Goal: Information Seeking & Learning: Learn about a topic

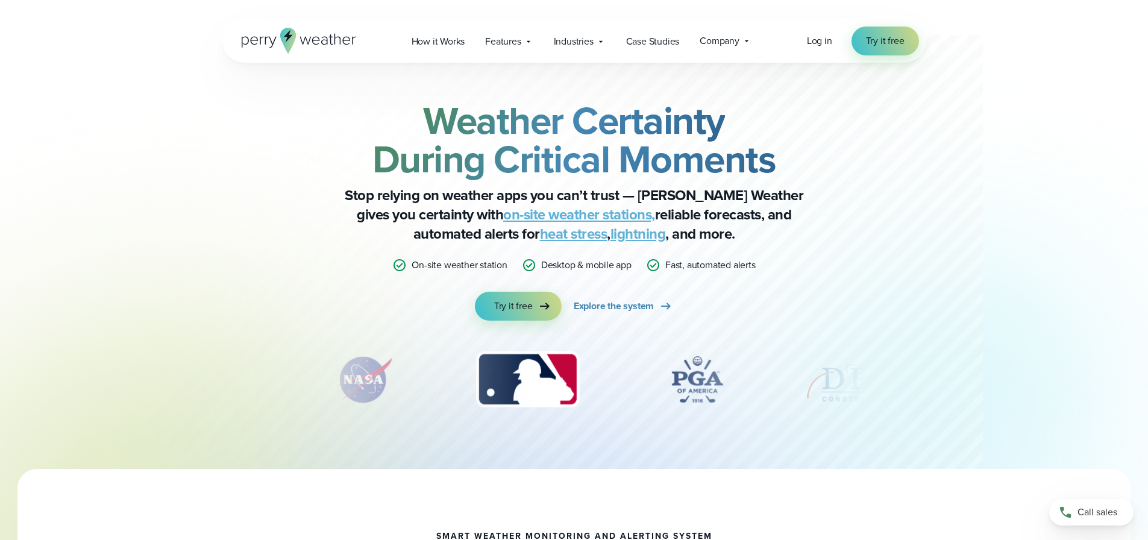
click at [746, 205] on p "Stop relying on weather apps you can’t trust — Perry Weather gives you certaint…" at bounding box center [574, 215] width 482 height 58
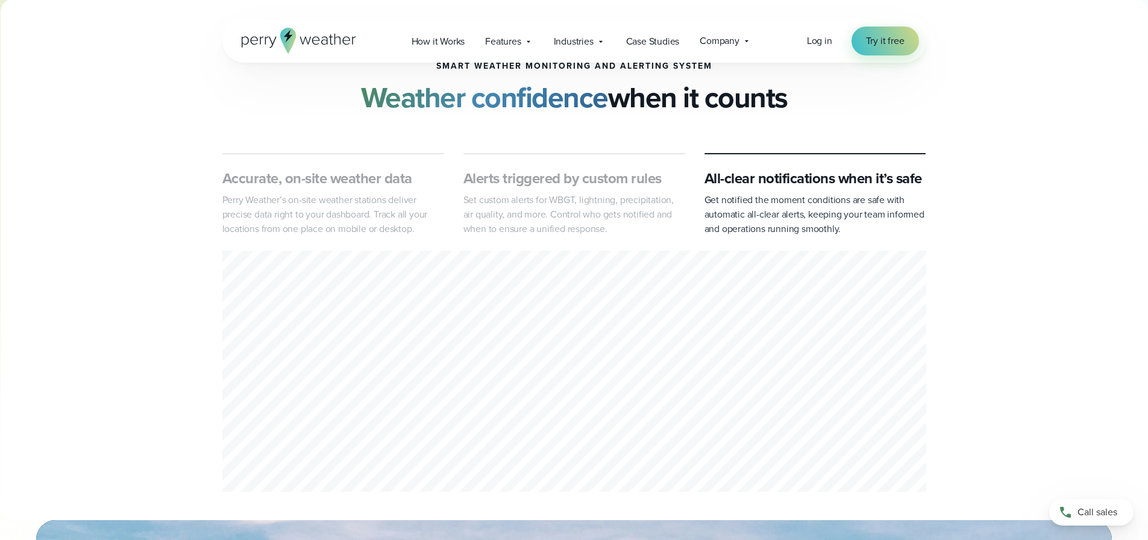
scroll to position [482, 0]
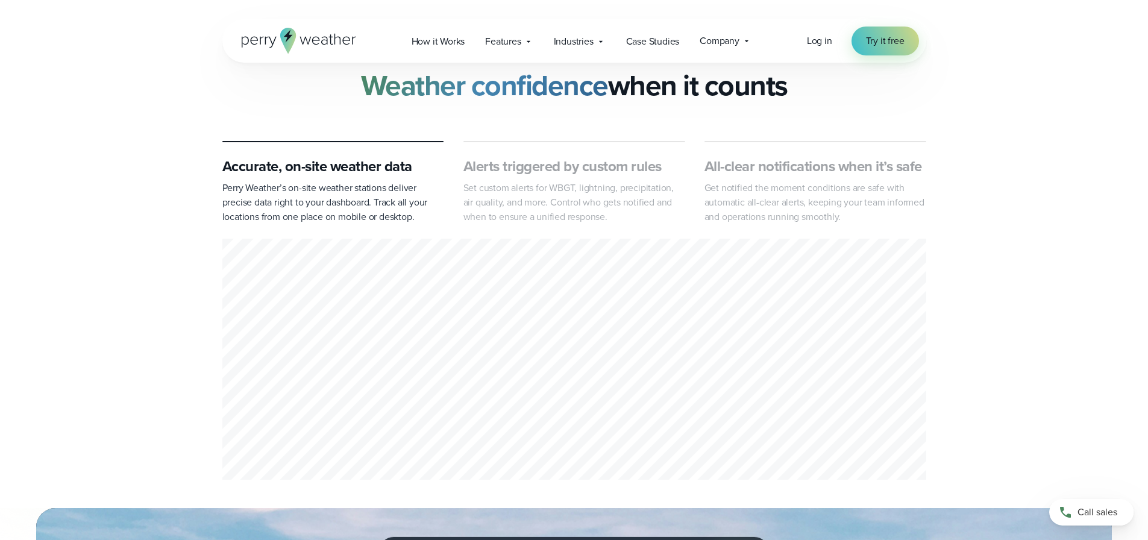
click at [600, 202] on p "Set custom alerts for WBGT, lightning, precipitation, air quality, and more. Co…" at bounding box center [574, 202] width 222 height 43
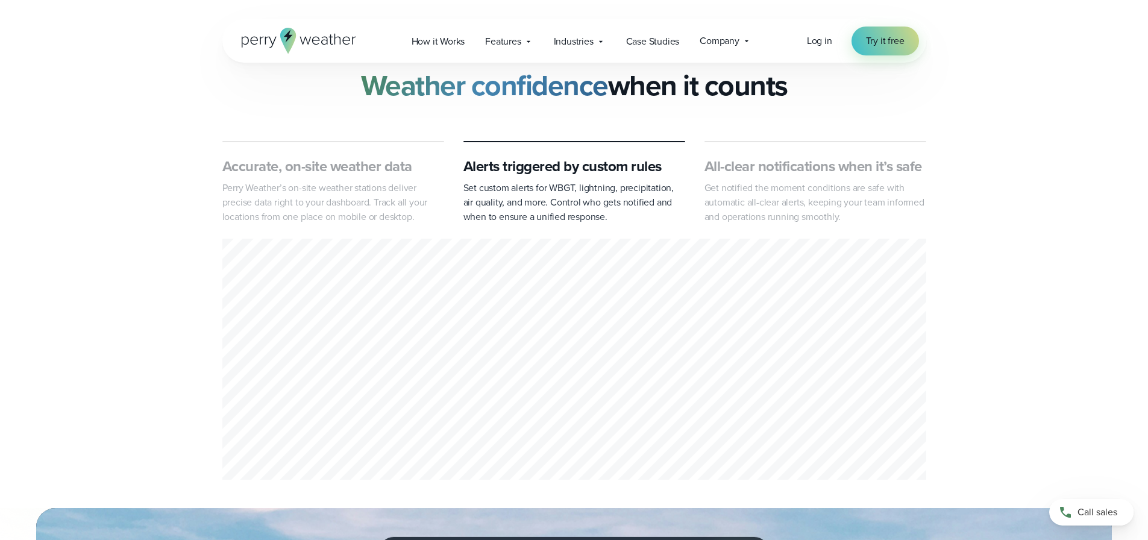
click at [782, 201] on p "Get notified the moment conditions are safe with automatic all-clear alerts, ke…" at bounding box center [815, 202] width 222 height 43
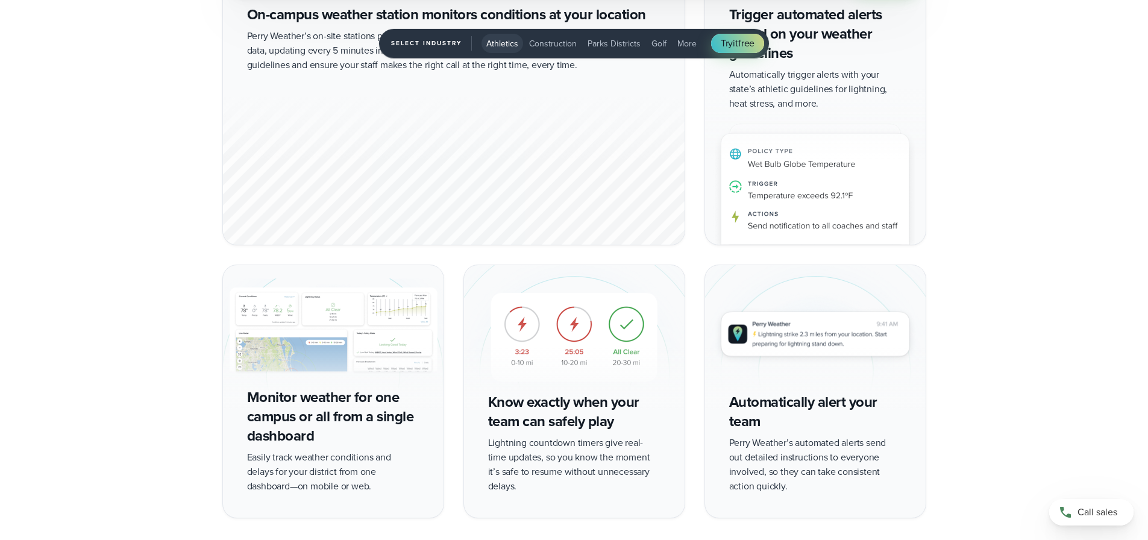
scroll to position [2651, 0]
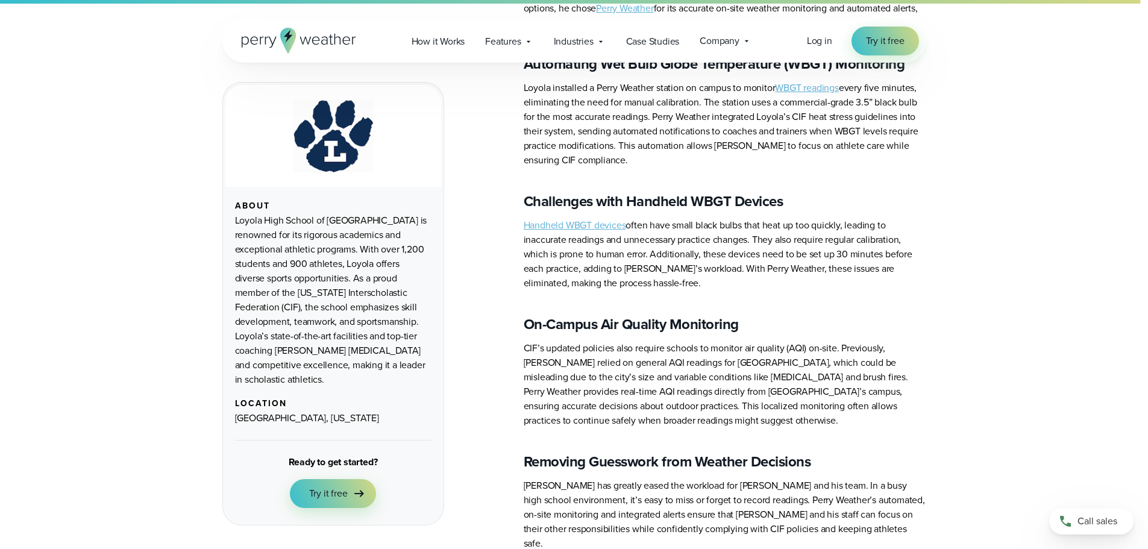
scroll to position [783, 0]
